Goal: Task Accomplishment & Management: Manage account settings

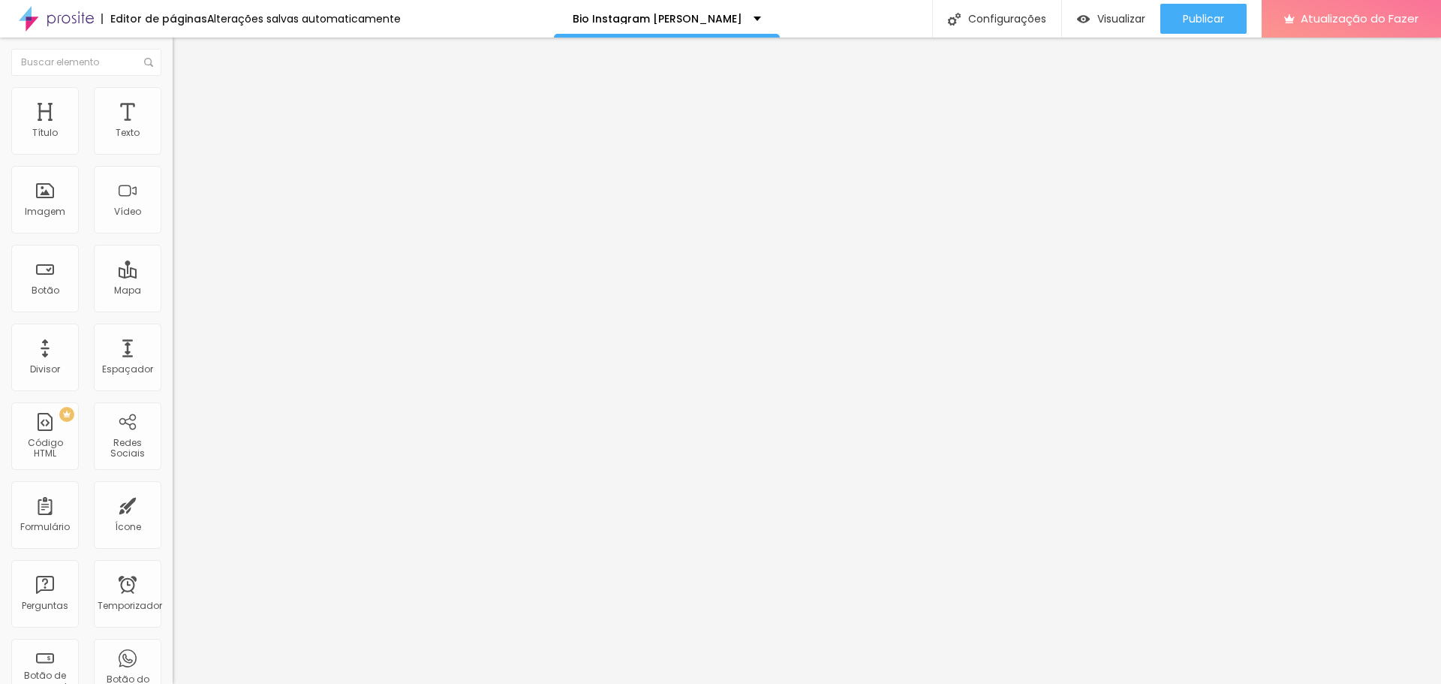
click at [182, 129] on font "Trocar imagem" at bounding box center [218, 122] width 73 height 13
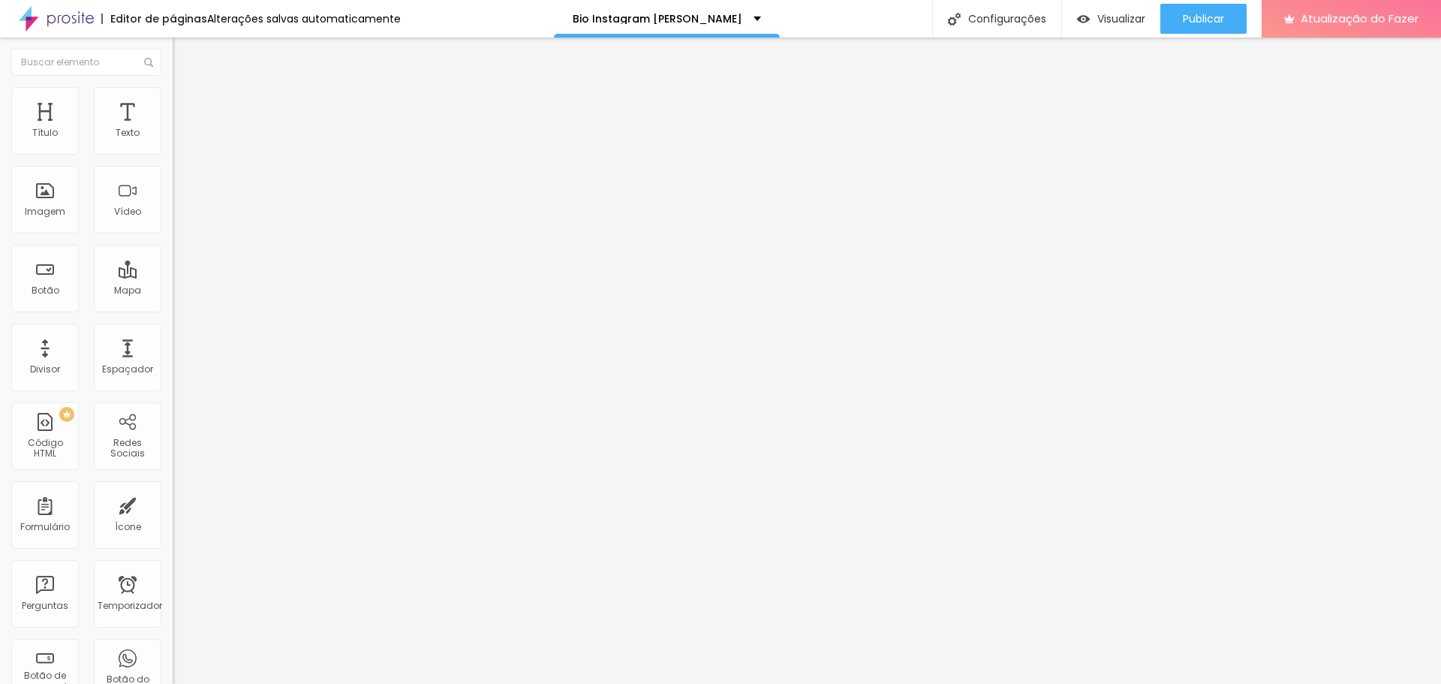
click at [173, 90] on img at bounding box center [180, 94] width 14 height 14
type input "25"
type input "20"
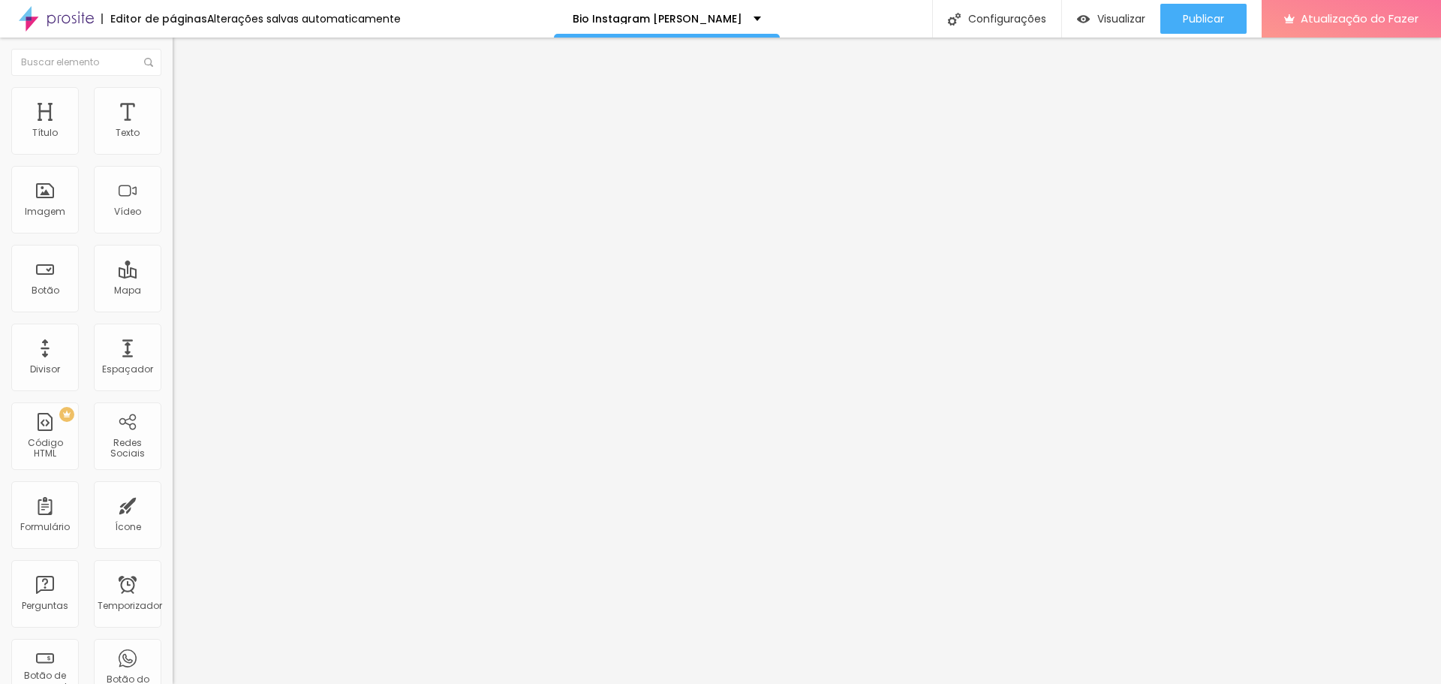
type input "15"
type input "10"
type input "15"
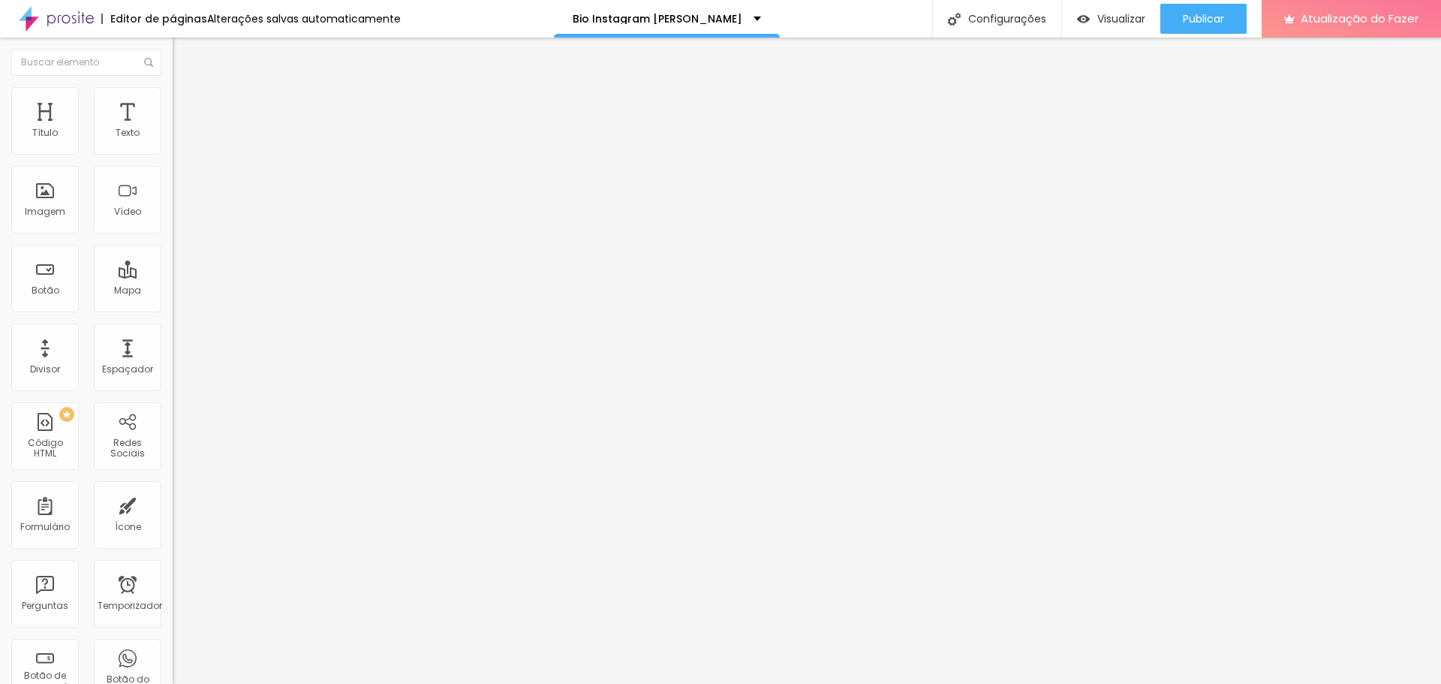
type input "15"
type input "20"
type input "25"
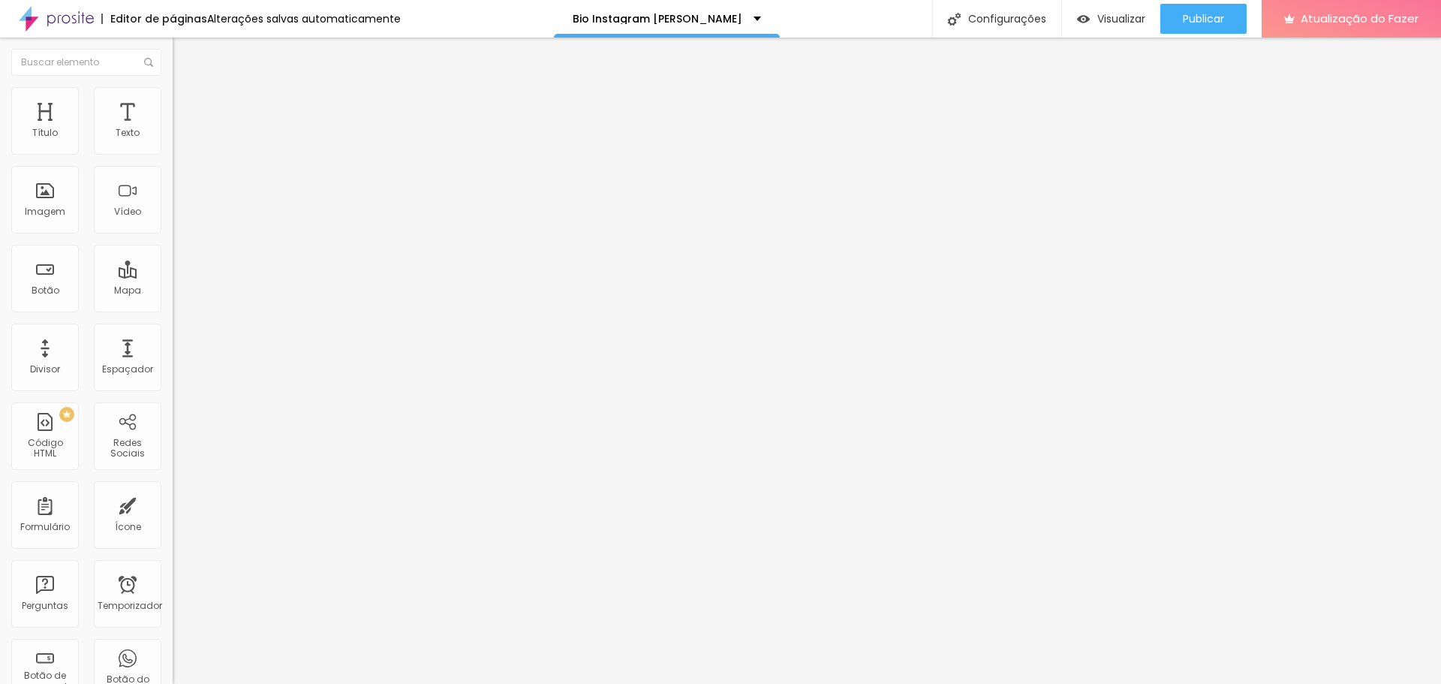
type input "30"
type input "25"
drag, startPoint x: 46, startPoint y: 158, endPoint x: 38, endPoint y: 155, distance: 8.1
type input "25"
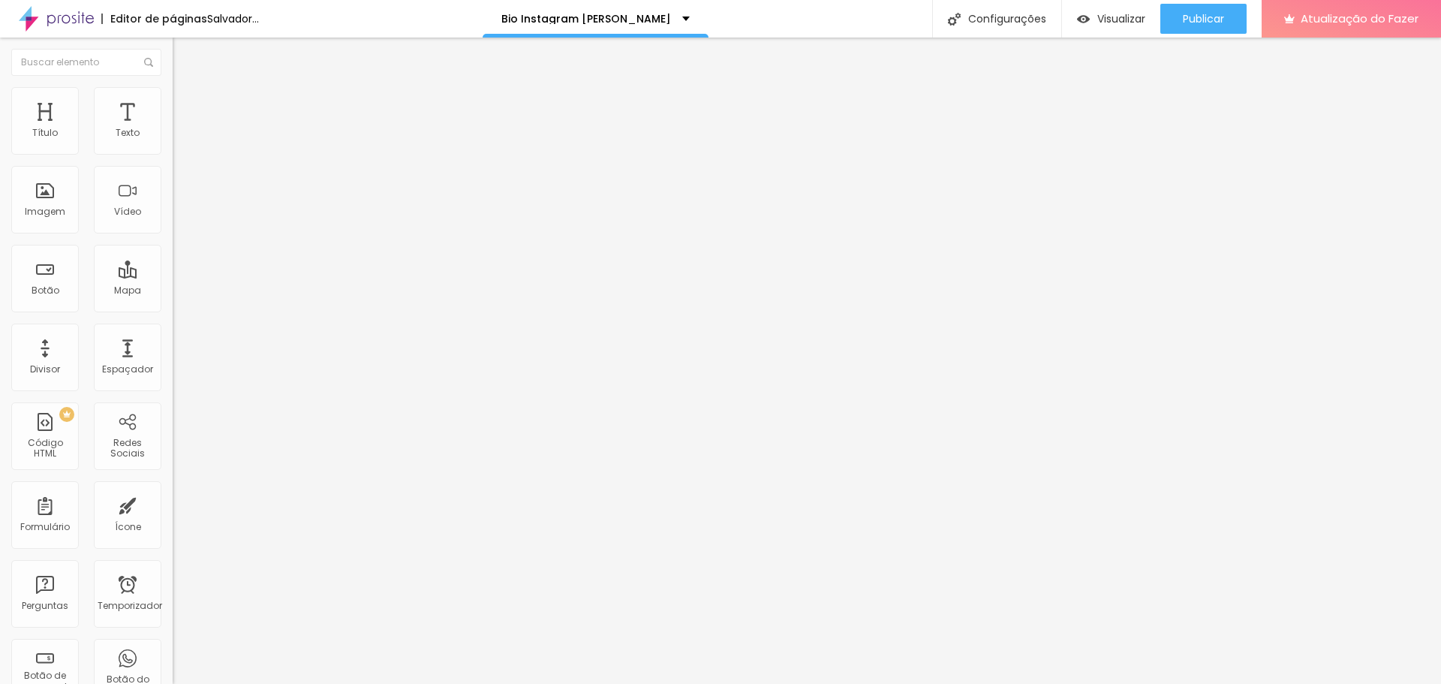
click at [173, 154] on input "range" at bounding box center [221, 148] width 97 height 12
click at [186, 89] on font "Conteúdo" at bounding box center [209, 82] width 47 height 13
click at [173, 235] on font "1:1 Quadrado" at bounding box center [202, 228] width 59 height 13
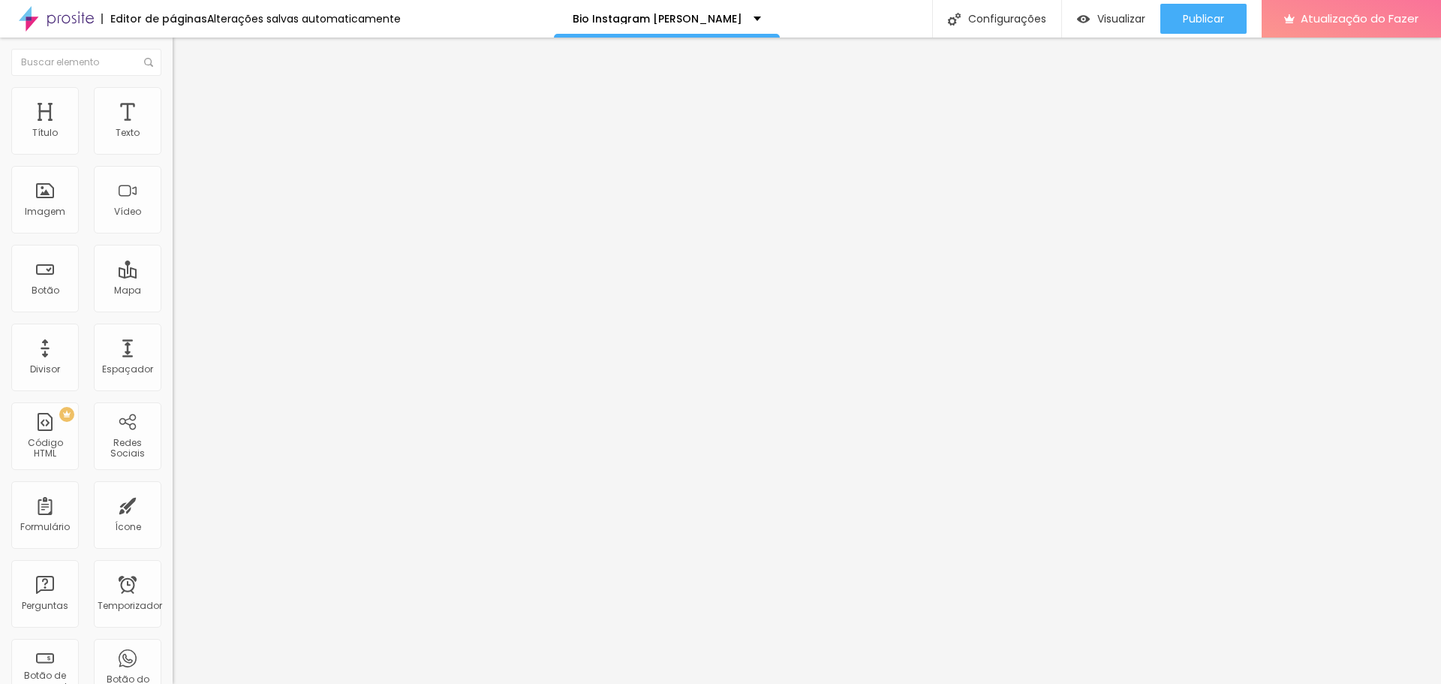
click at [173, 235] on font "1:1 Quadrado" at bounding box center [202, 228] width 59 height 13
click at [182, 129] on font "Trocar imagem" at bounding box center [218, 122] width 73 height 13
click at [1197, 9] on div "Publicar" at bounding box center [1203, 19] width 41 height 30
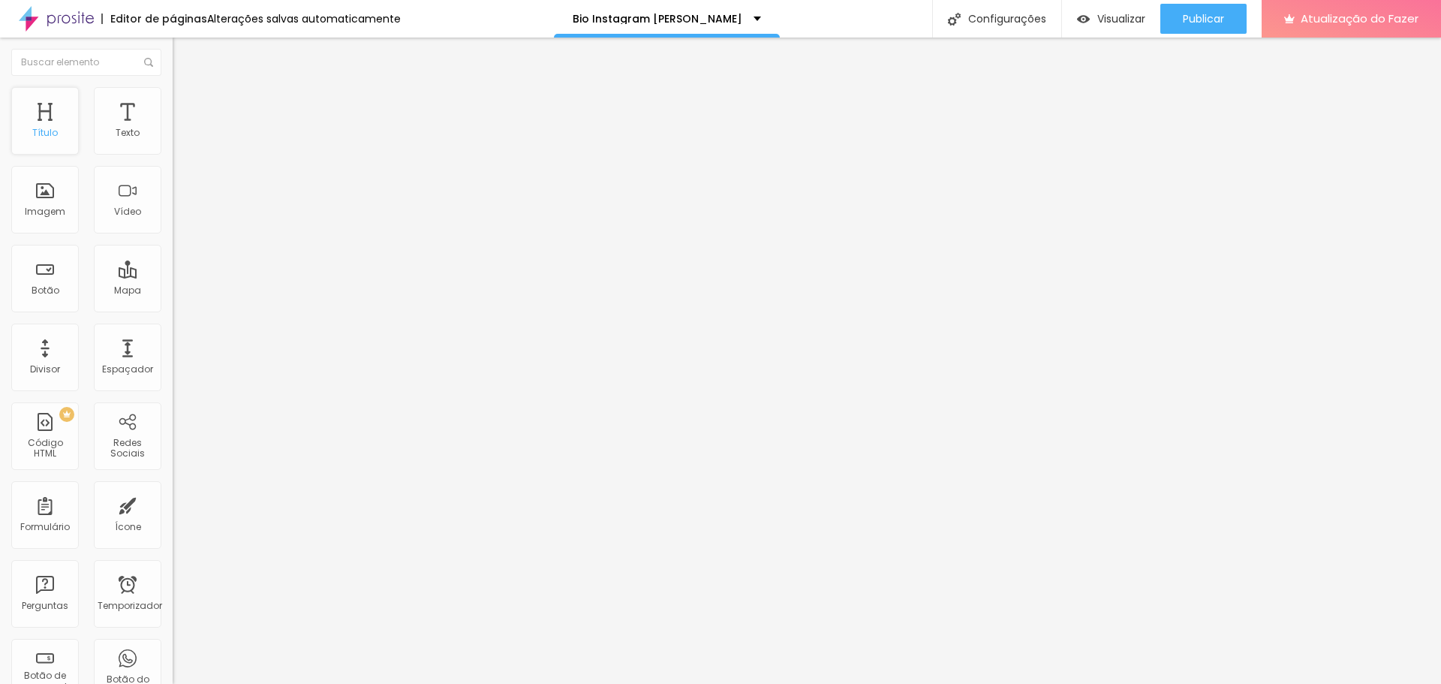
click at [48, 107] on div "Título" at bounding box center [45, 121] width 68 height 68
click at [1000, 11] on div "Configurações" at bounding box center [996, 19] width 129 height 38
drag, startPoint x: 653, startPoint y: 454, endPoint x: 537, endPoint y: 454, distance: 116.3
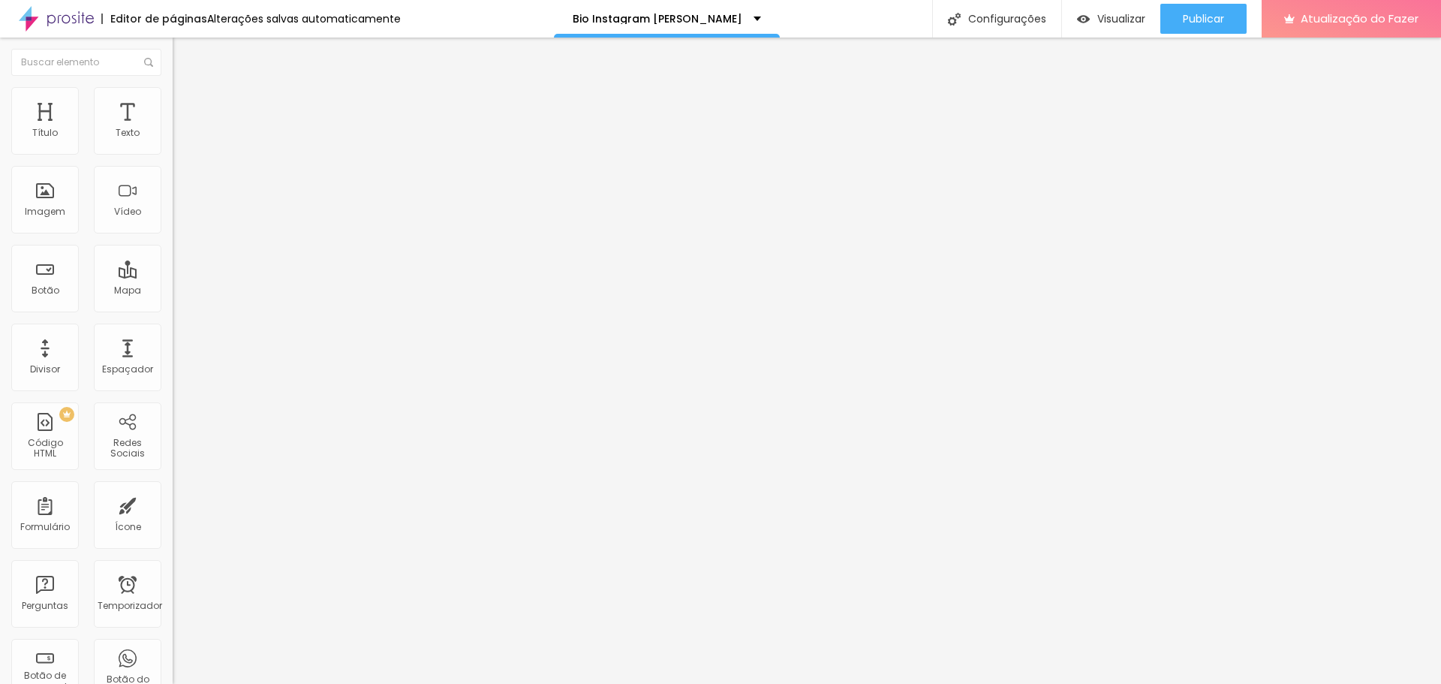
type input "Wolke Photo Studio"
drag, startPoint x: 690, startPoint y: 524, endPoint x: 787, endPoint y: 524, distance: 96.8
type textarea "Studio de fotografia Wolke"
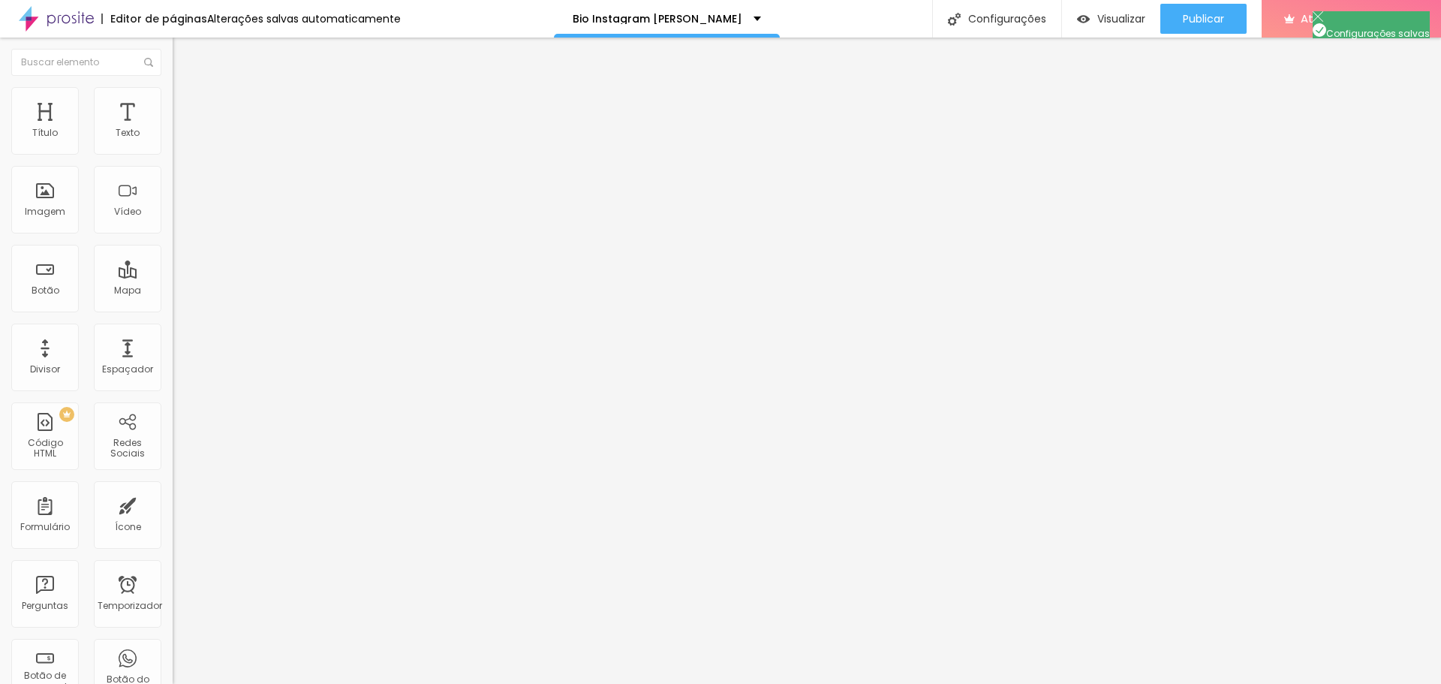
scroll to position [20, 0]
drag, startPoint x: 679, startPoint y: 312, endPoint x: 513, endPoint y: 311, distance: 165.9
drag, startPoint x: 612, startPoint y: 310, endPoint x: 499, endPoint y: 310, distance: 112.6
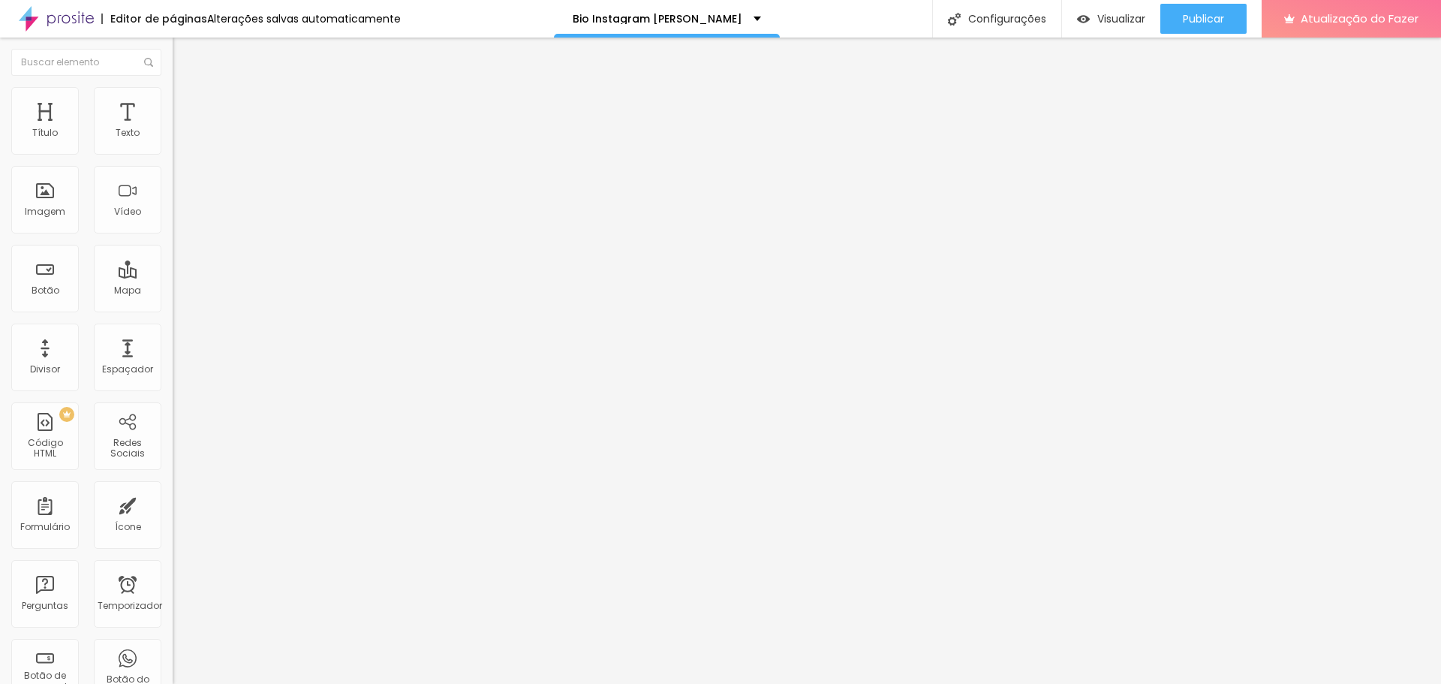
type input "Wolke Photo Studio"
paste textarea "Wolke"
type textarea "Studio de fotografia Wolke"
